Goal: Transaction & Acquisition: Purchase product/service

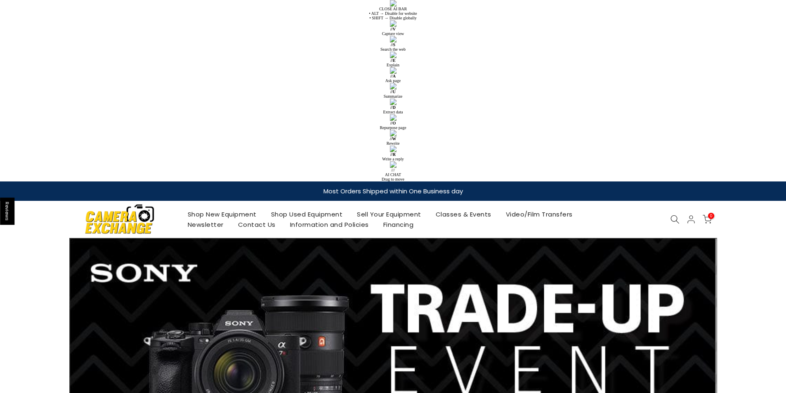
click at [673, 215] on icon at bounding box center [674, 219] width 9 height 9
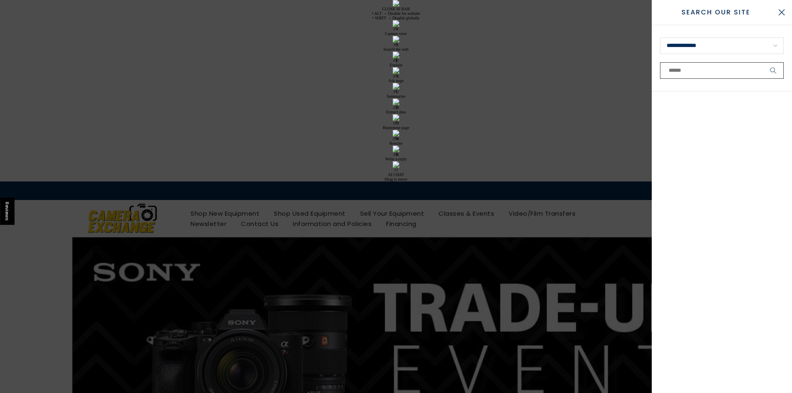
click at [736, 71] on input "text" at bounding box center [722, 70] width 124 height 17
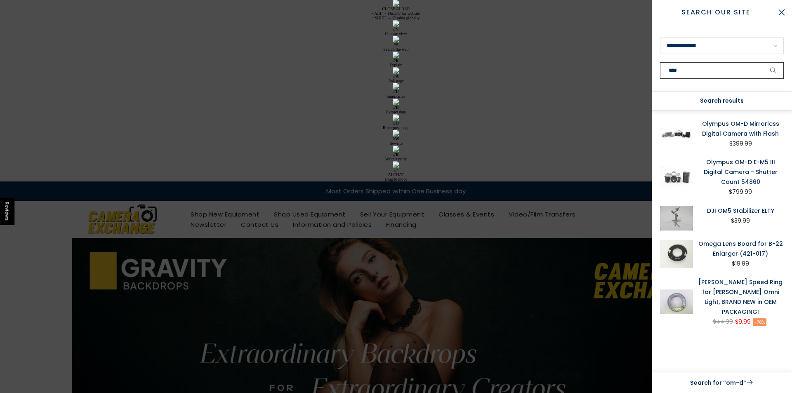
type input "****"
click at [772, 66] on button "submit" at bounding box center [773, 70] width 21 height 17
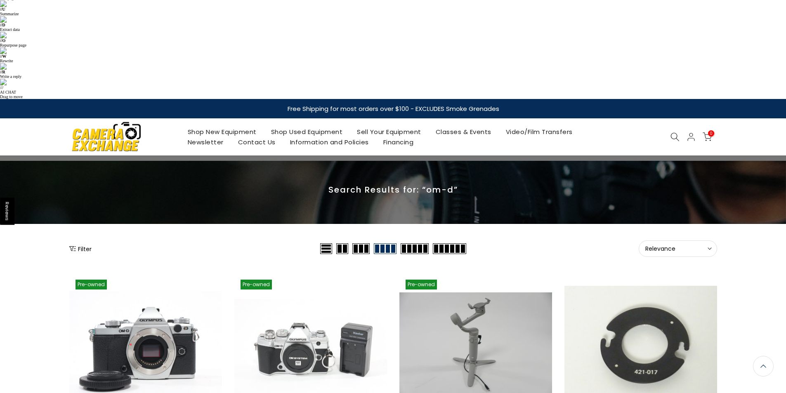
scroll to position [83, 0]
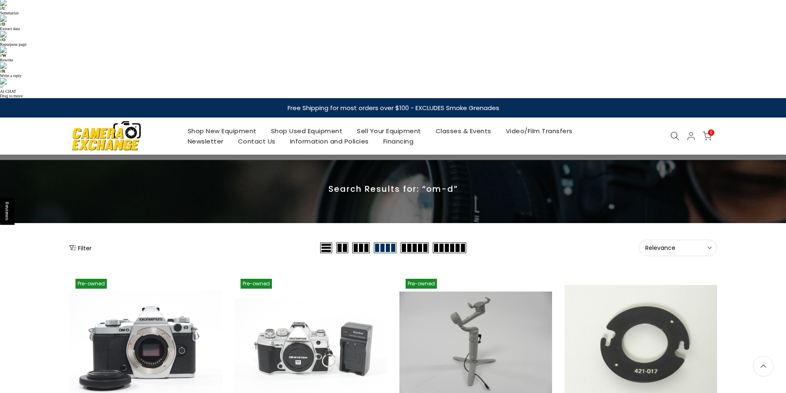
click at [174, 273] on link at bounding box center [145, 349] width 153 height 153
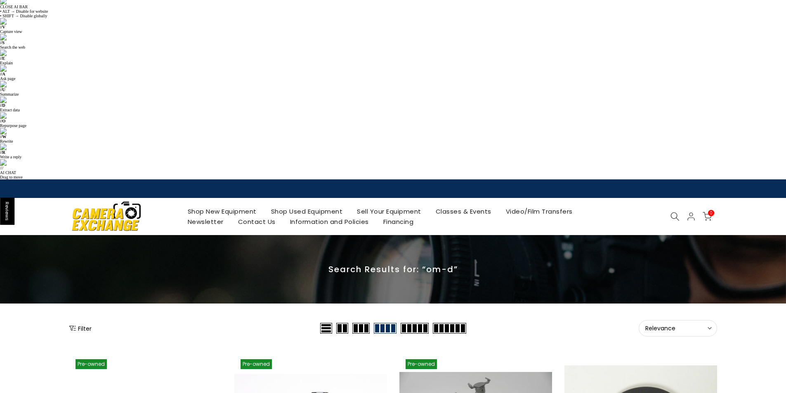
scroll to position [0, 0]
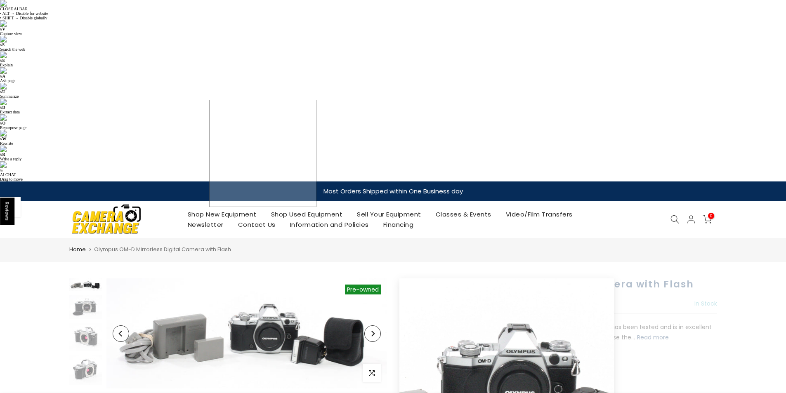
click at [263, 279] on img at bounding box center [246, 334] width 281 height 110
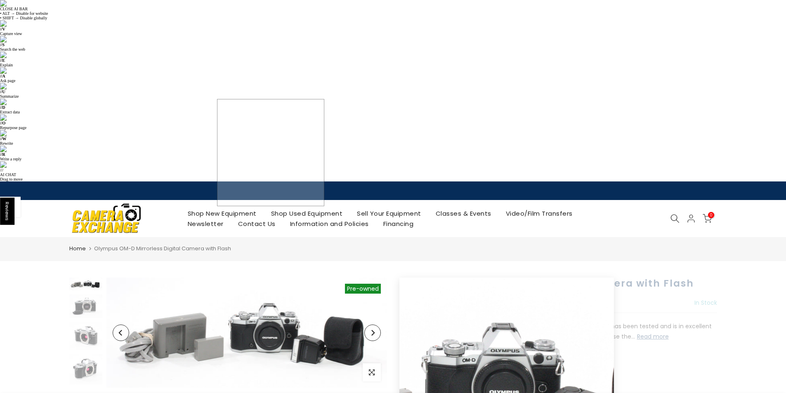
click at [271, 278] on img at bounding box center [246, 333] width 281 height 110
